Goal: Navigation & Orientation: Go to known website

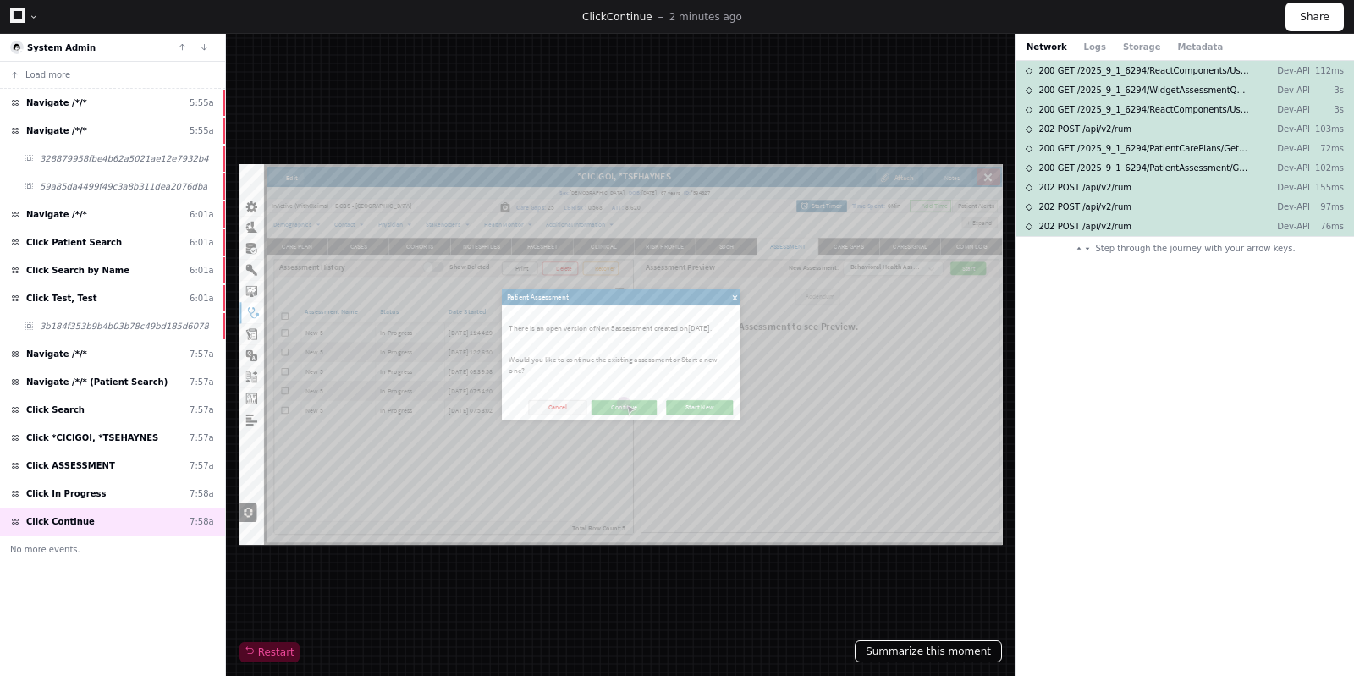
click at [921, 648] on button "Summarize this moment" at bounding box center [928, 652] width 147 height 22
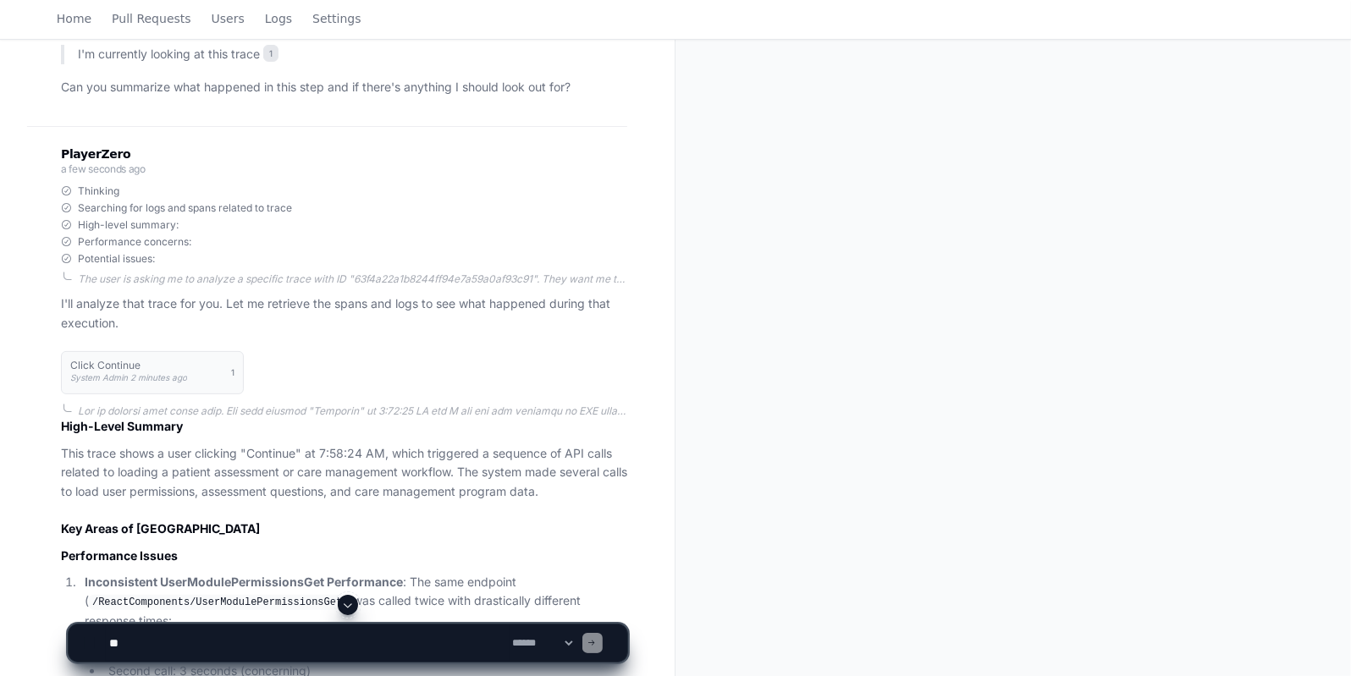
scroll to position [893, 0]
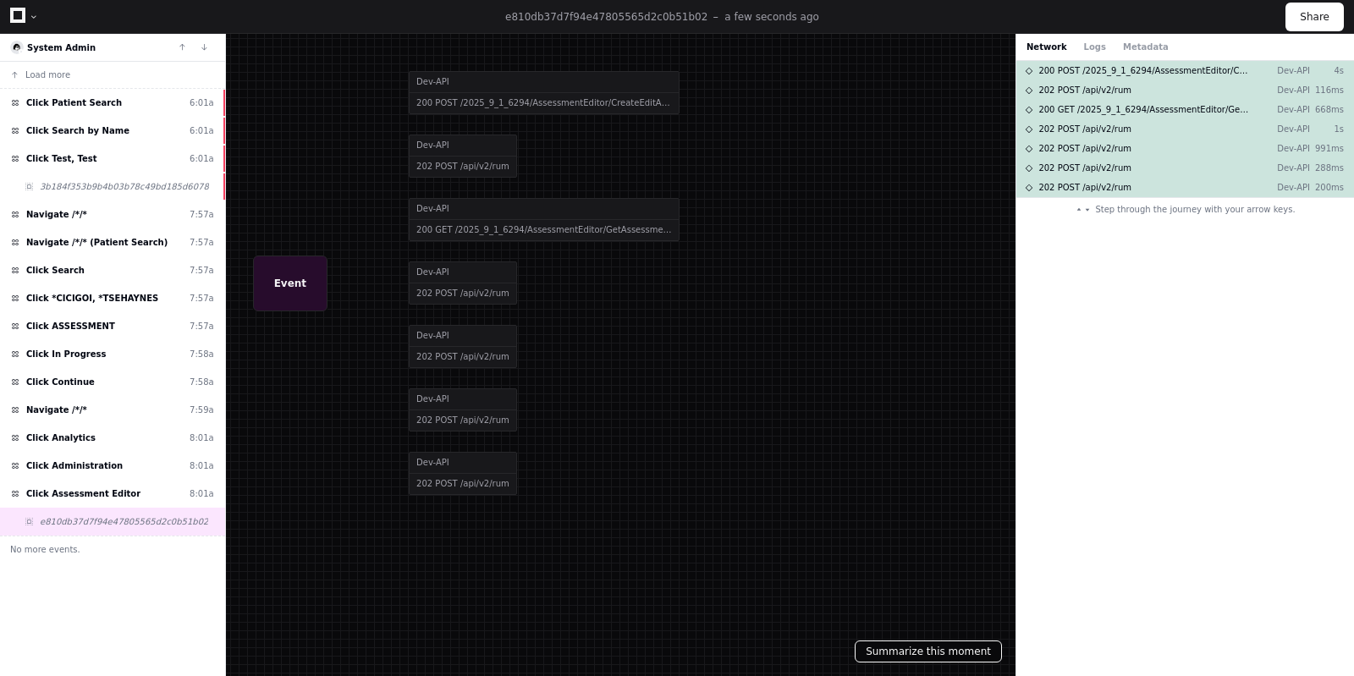
click at [909, 652] on button "Summarize this moment" at bounding box center [928, 652] width 147 height 22
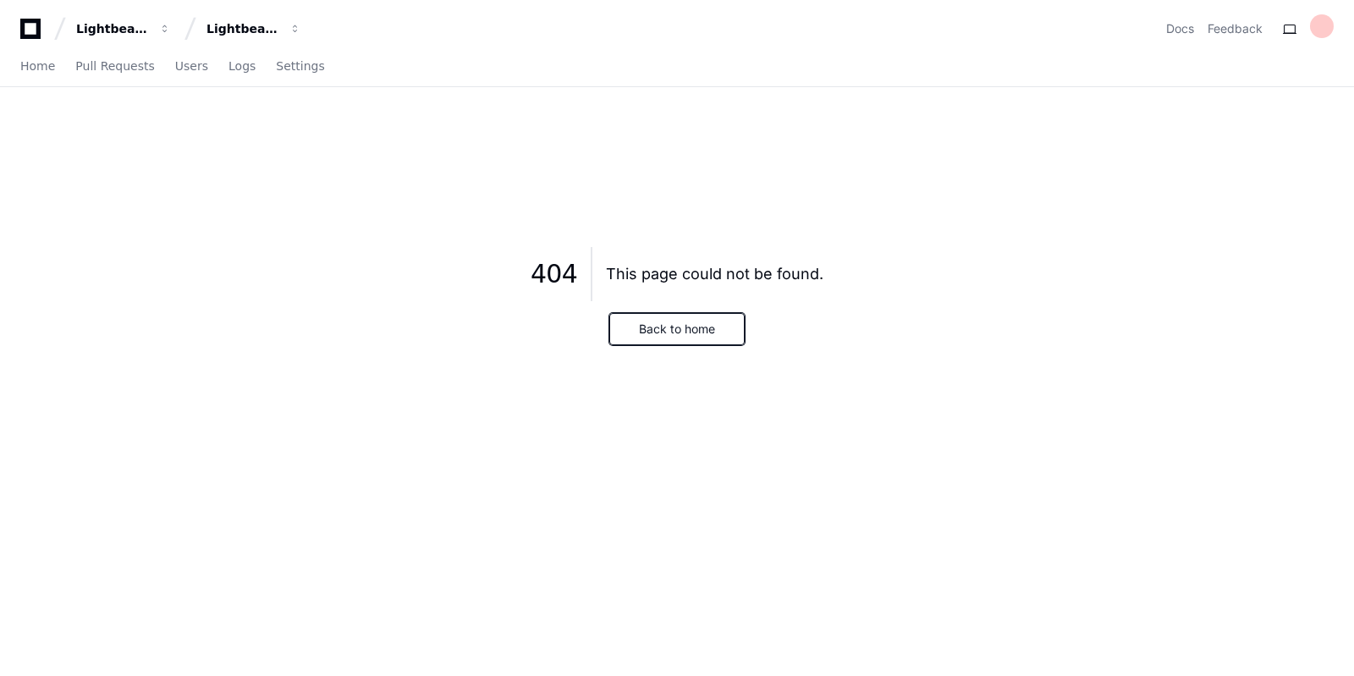
click at [675, 327] on button "Back to home" at bounding box center [676, 329] width 135 height 32
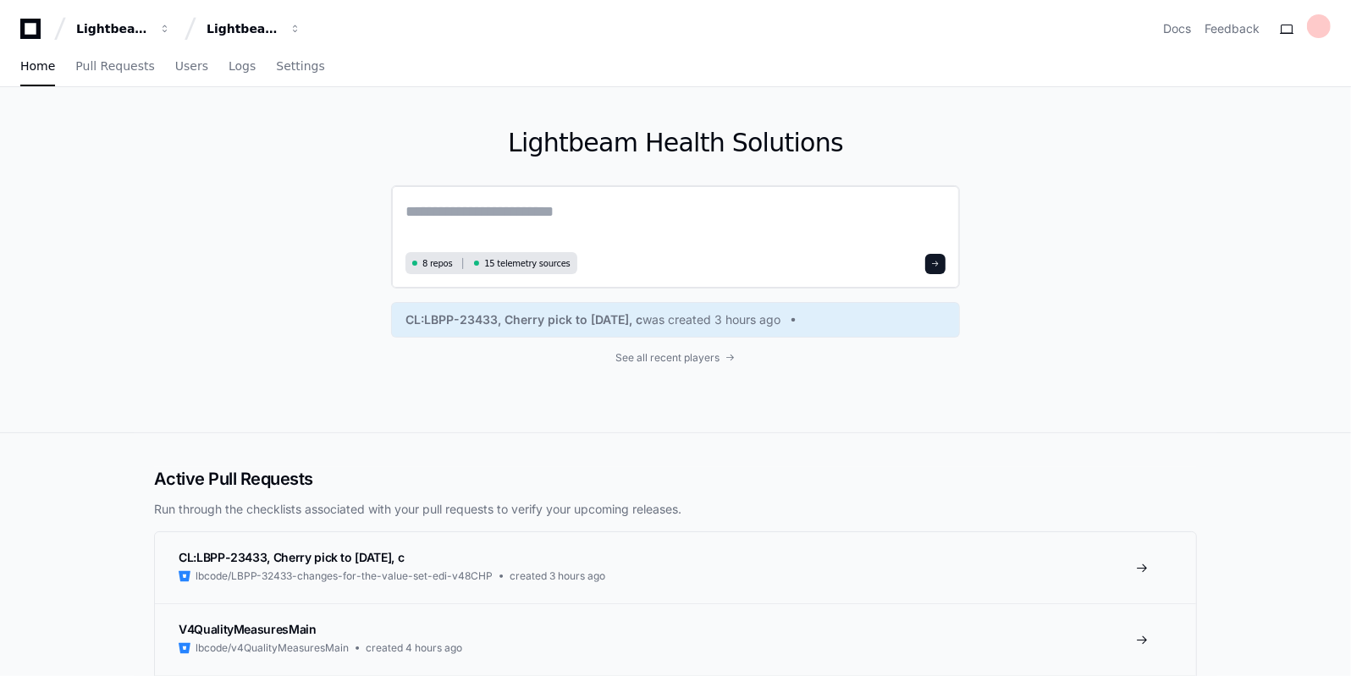
click at [531, 201] on textarea at bounding box center [675, 223] width 540 height 47
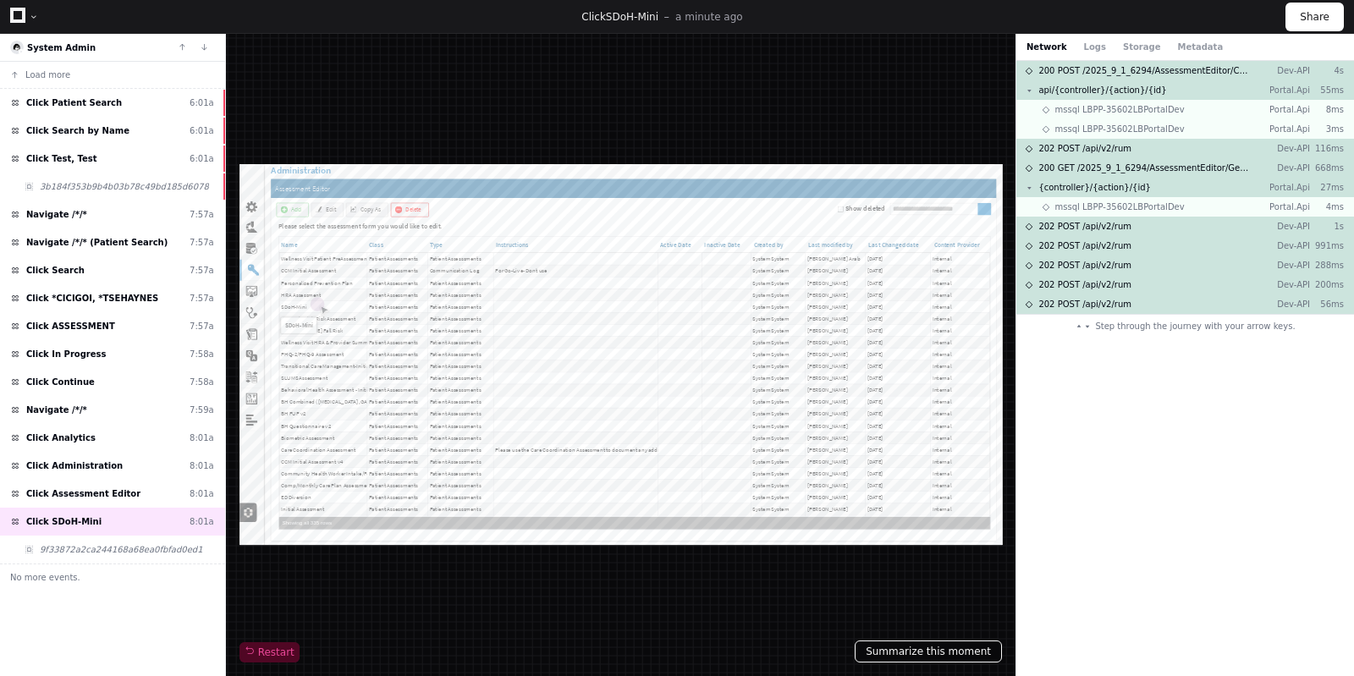
click at [918, 648] on button "Summarize this moment" at bounding box center [928, 652] width 147 height 22
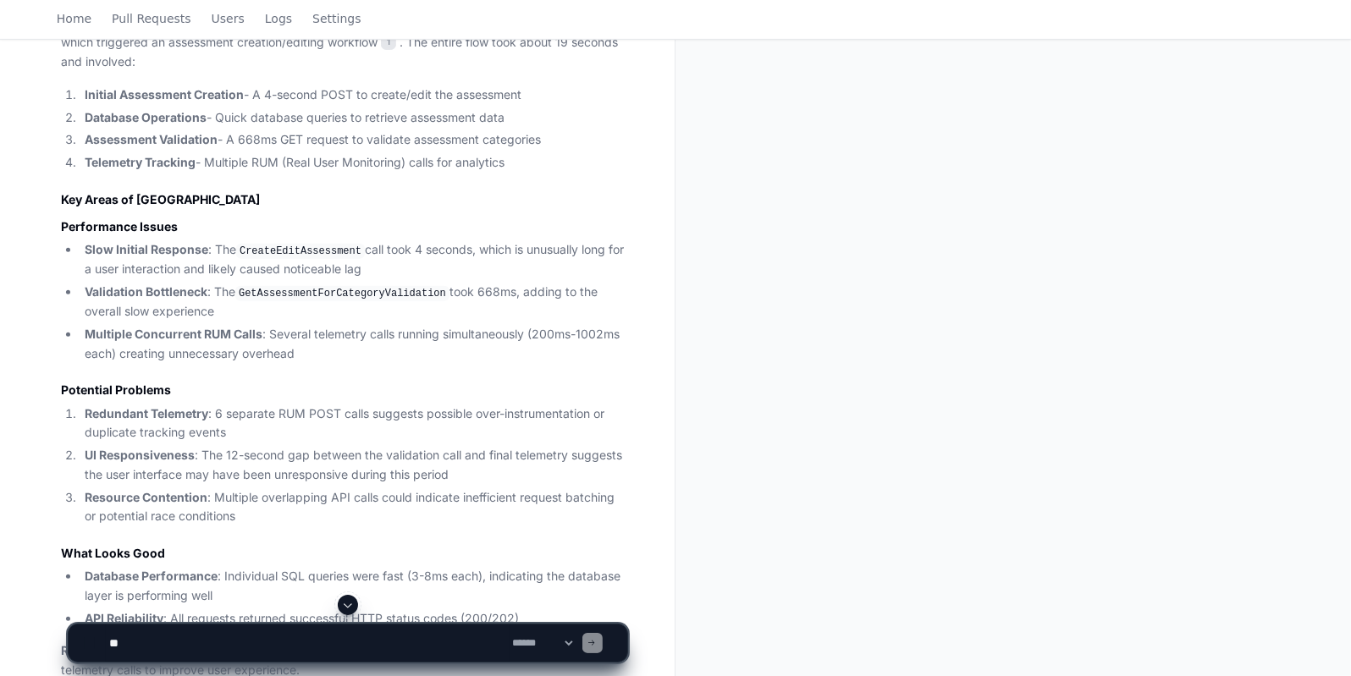
scroll to position [712, 0]
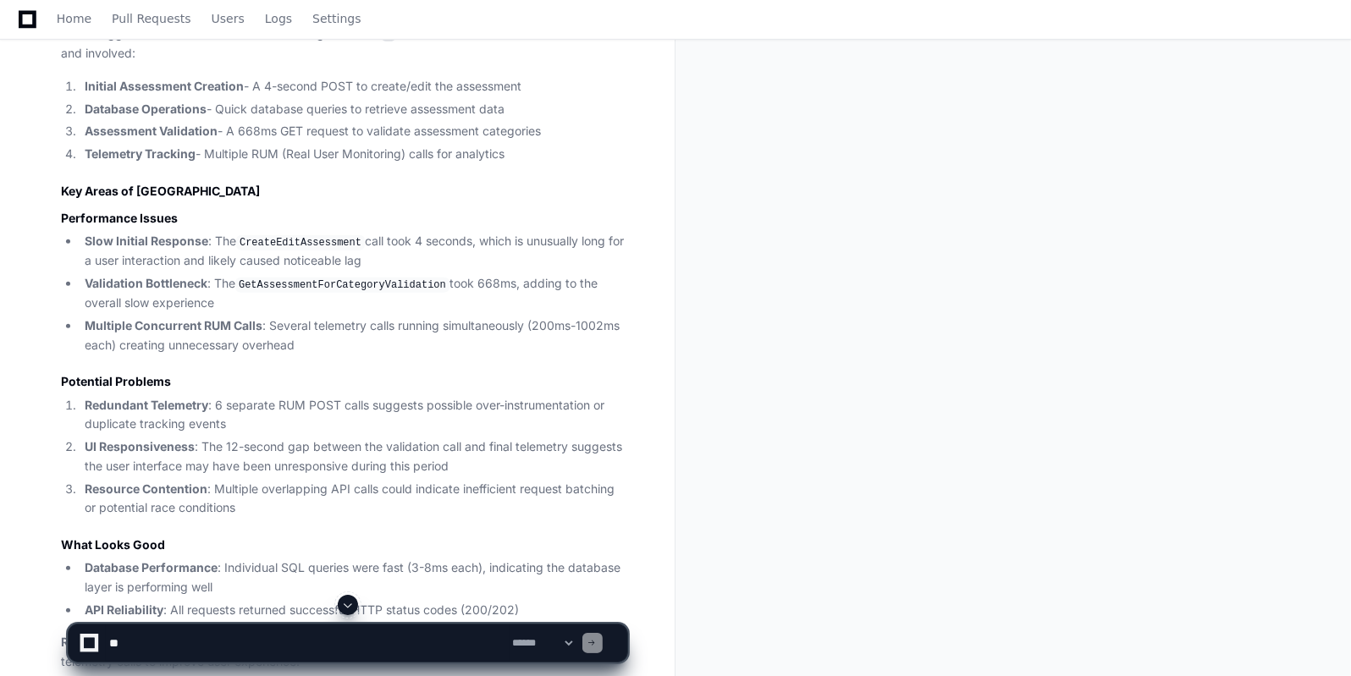
click at [157, 648] on textarea at bounding box center [308, 643] width 404 height 37
type textarea "*"
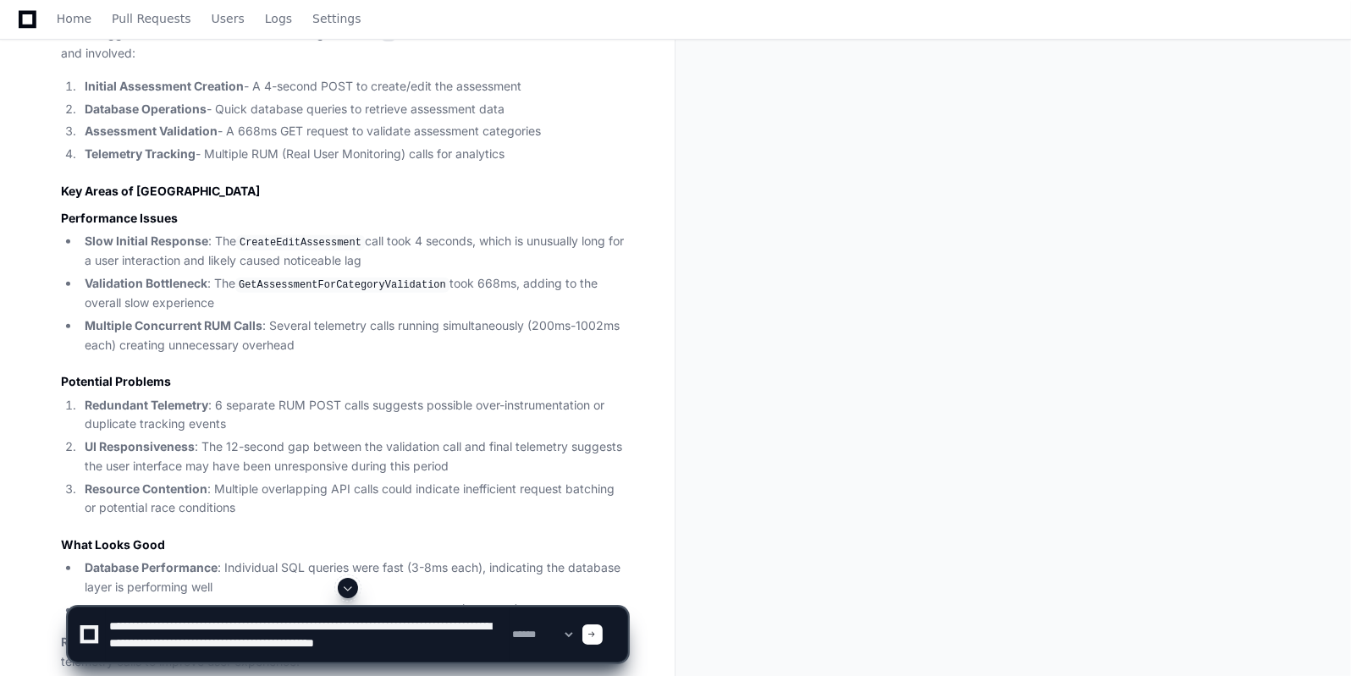
scroll to position [5, 0]
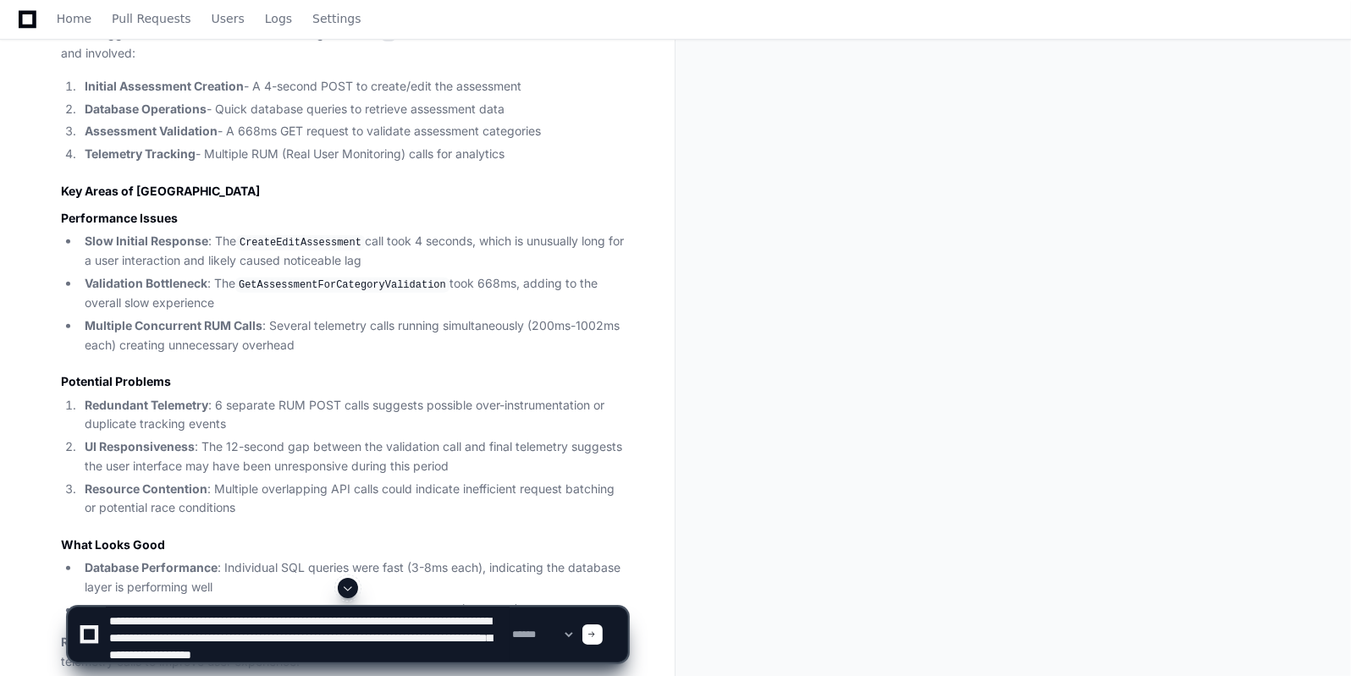
type textarea "**********"
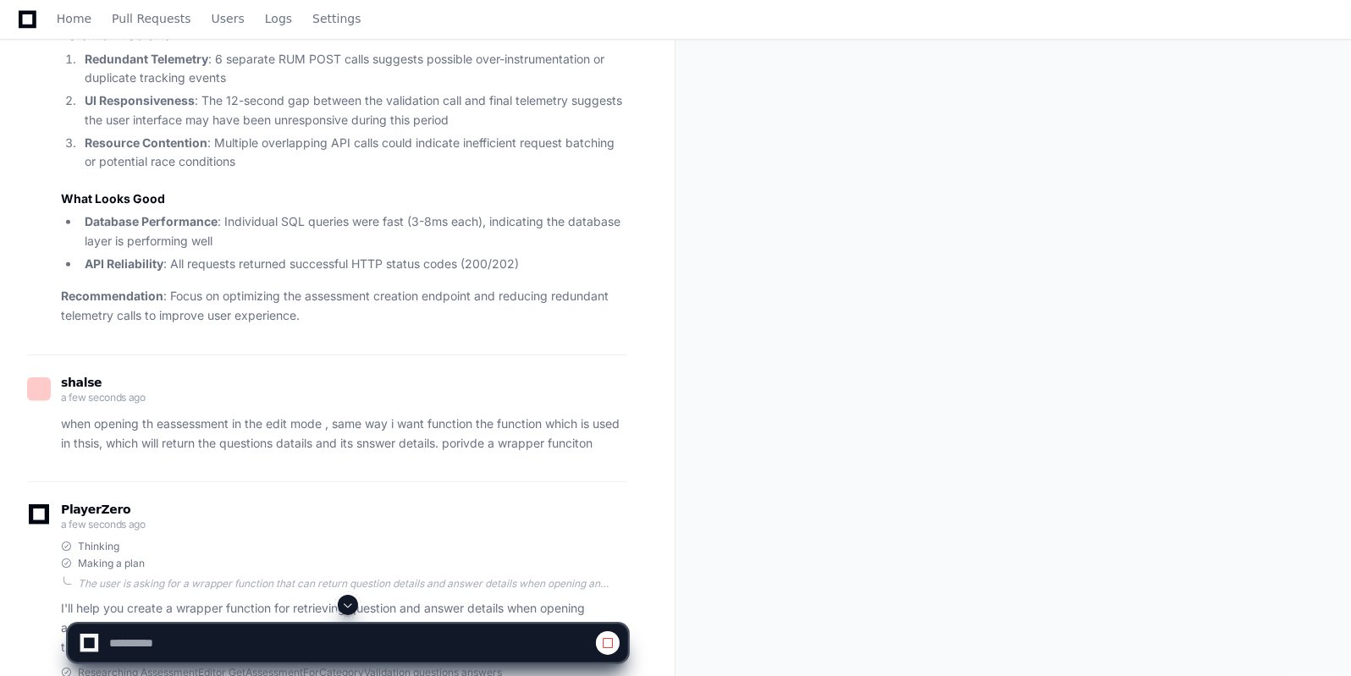
scroll to position [1021, 0]
